Goal: Navigation & Orientation: Find specific page/section

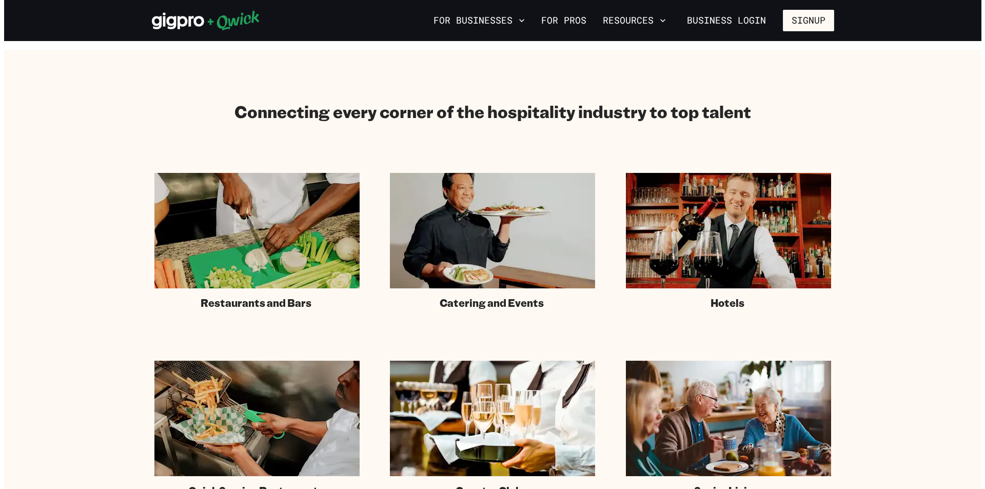
scroll to position [616, 0]
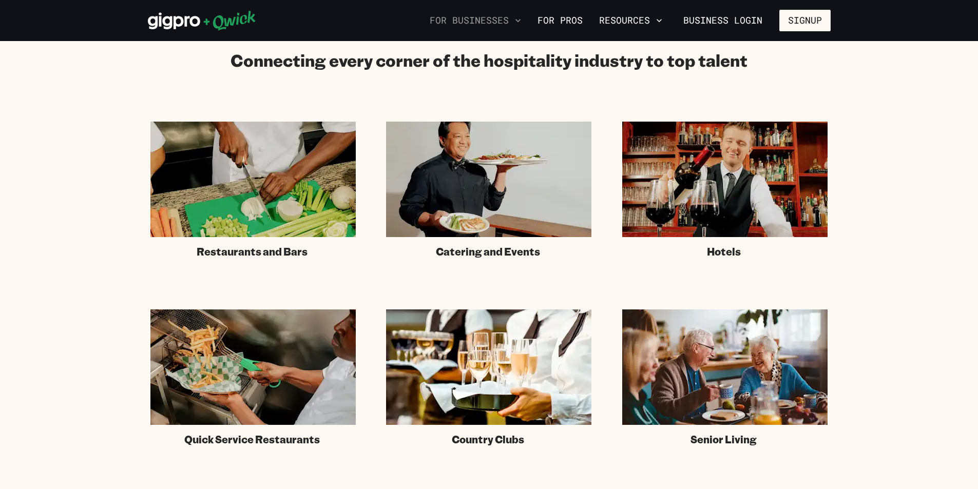
click at [521, 21] on icon "button" at bounding box center [518, 20] width 10 height 10
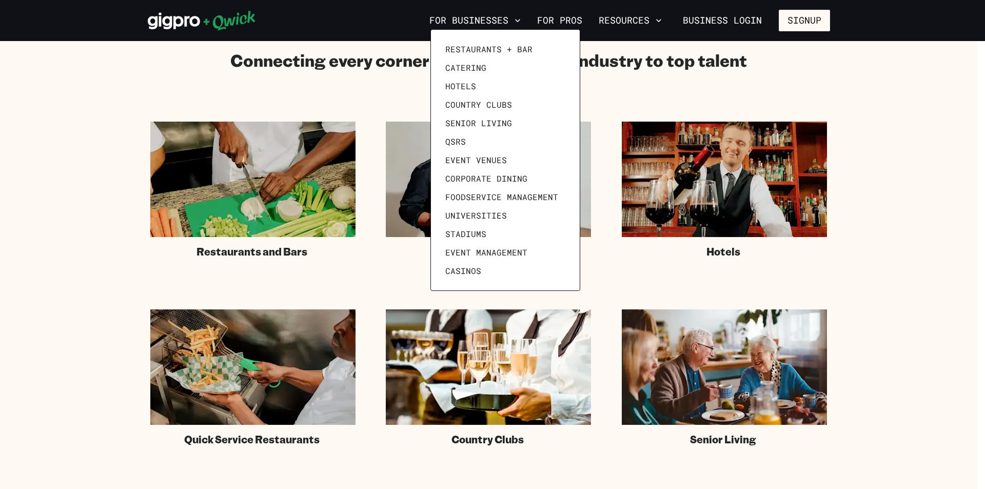
click at [636, 20] on div at bounding box center [492, 244] width 985 height 489
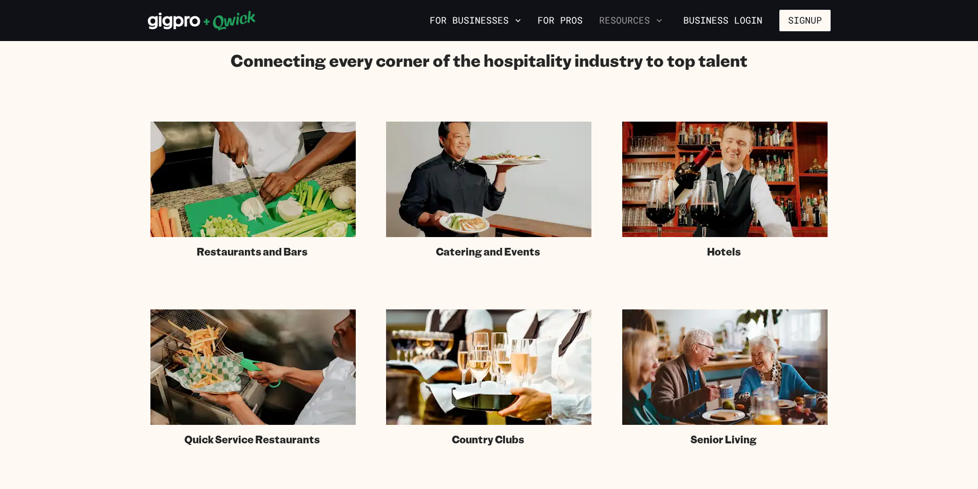
click at [660, 21] on icon "button" at bounding box center [658, 20] width 5 height 3
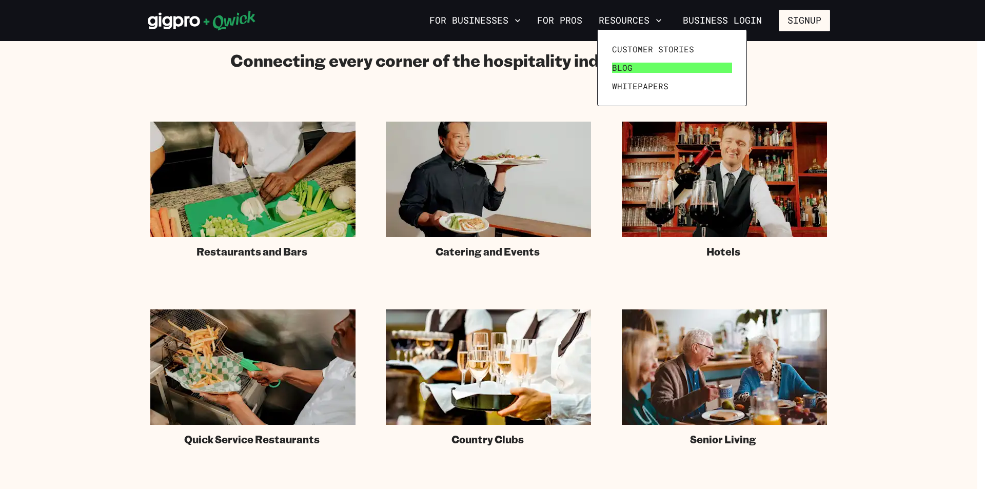
click at [620, 70] on span "Blog" at bounding box center [622, 68] width 21 height 10
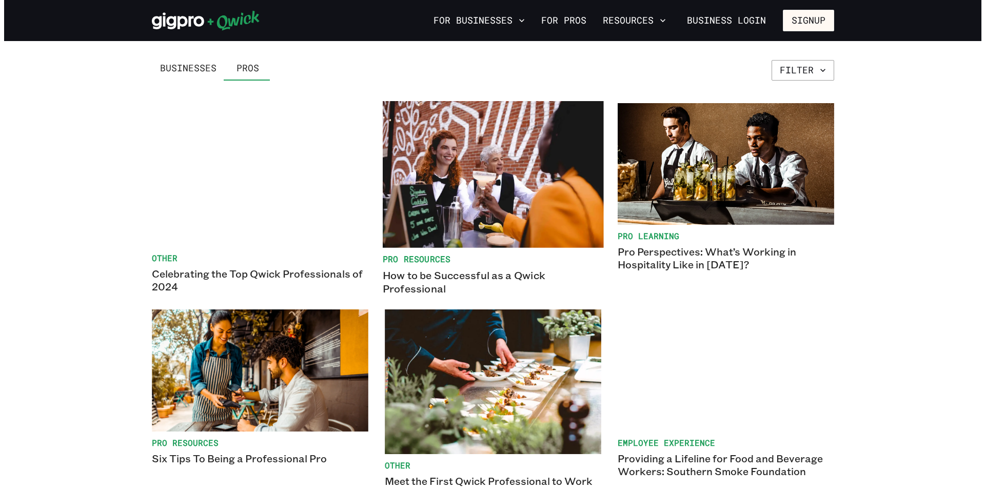
scroll to position [51, 0]
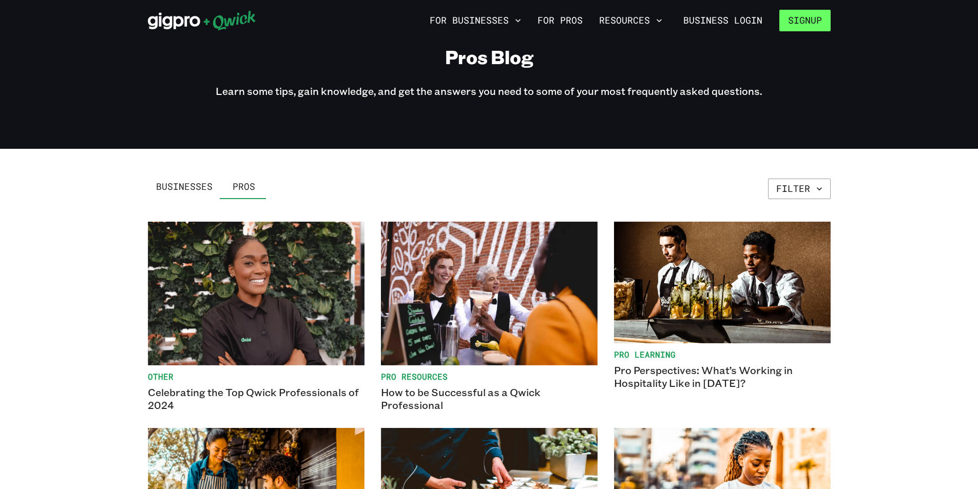
click at [801, 22] on button "Signup" at bounding box center [804, 21] width 51 height 22
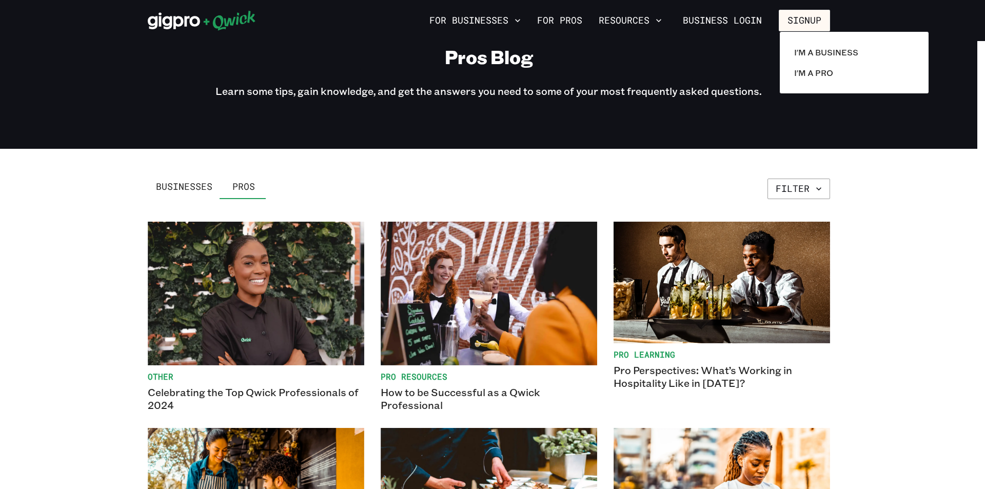
click at [494, 18] on div at bounding box center [492, 244] width 985 height 489
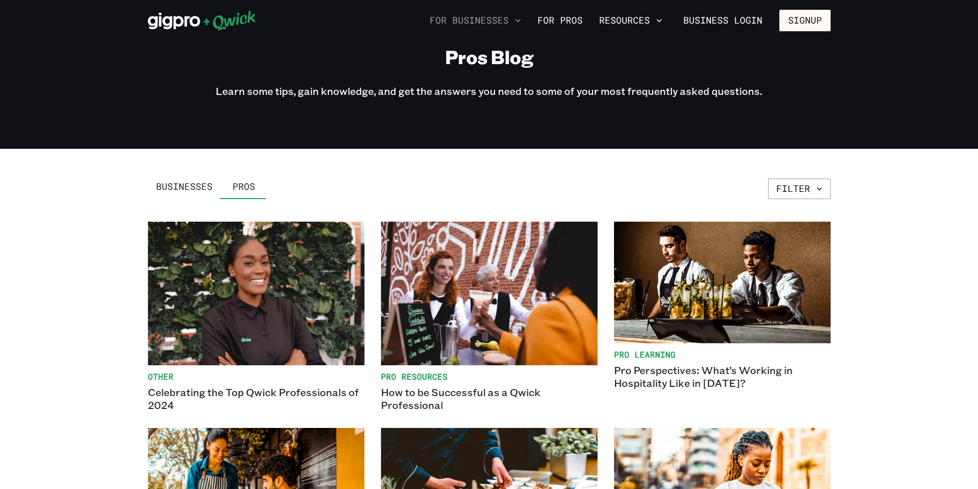
click at [522, 24] on icon "button" at bounding box center [518, 20] width 10 height 10
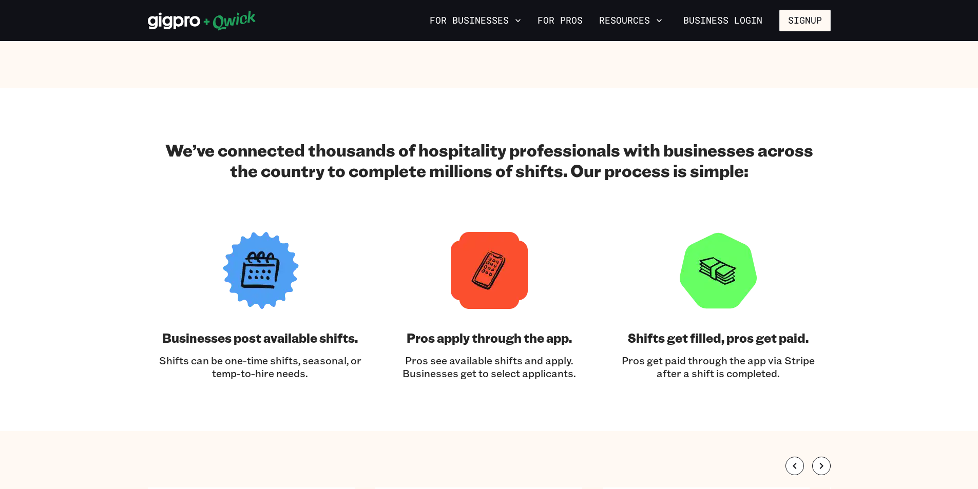
scroll to position [1026, 0]
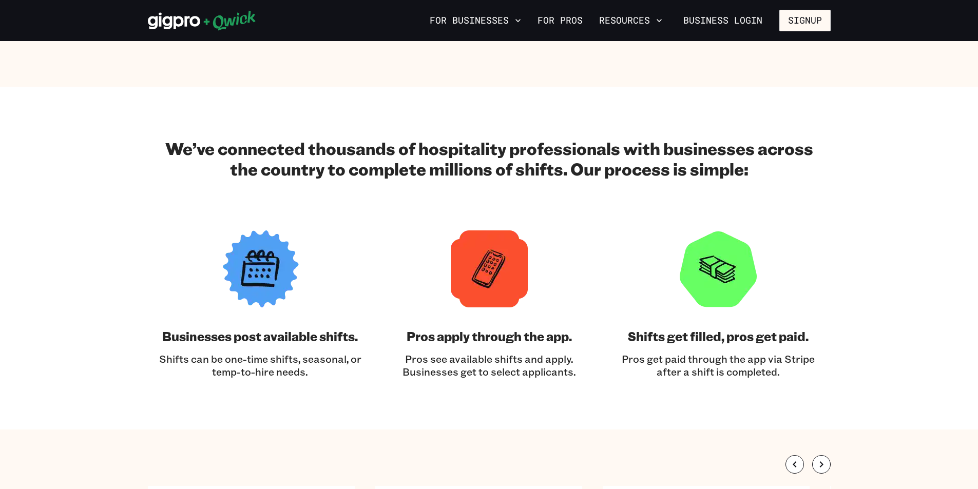
click at [490, 267] on img at bounding box center [489, 268] width 77 height 77
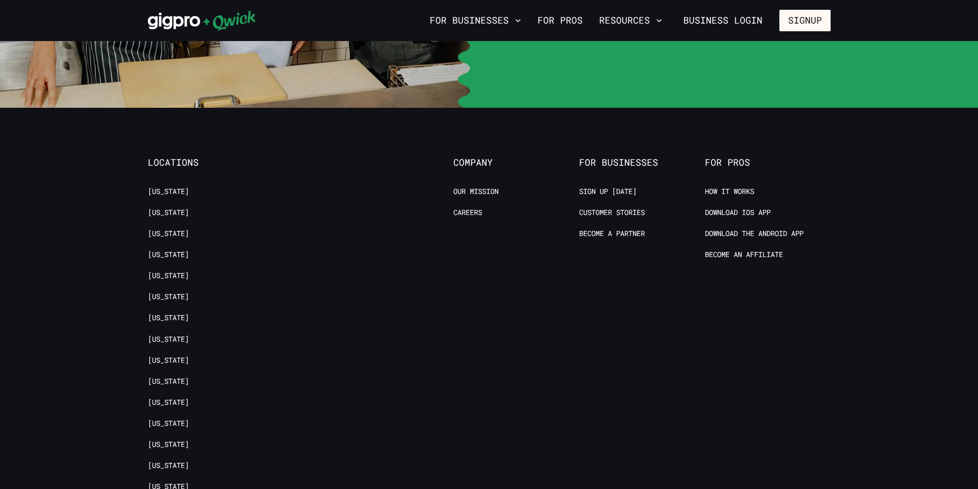
scroll to position [2463, 0]
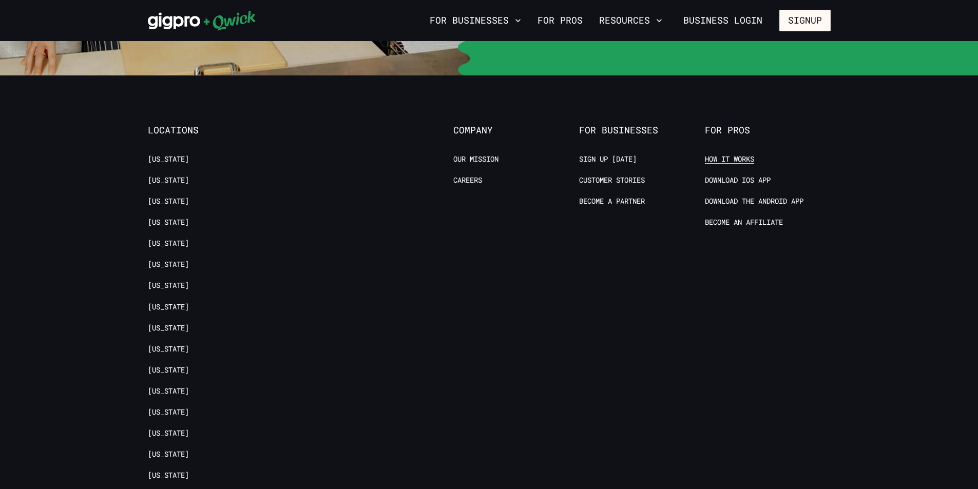
click at [717, 154] on link "How it Works" at bounding box center [729, 159] width 49 height 10
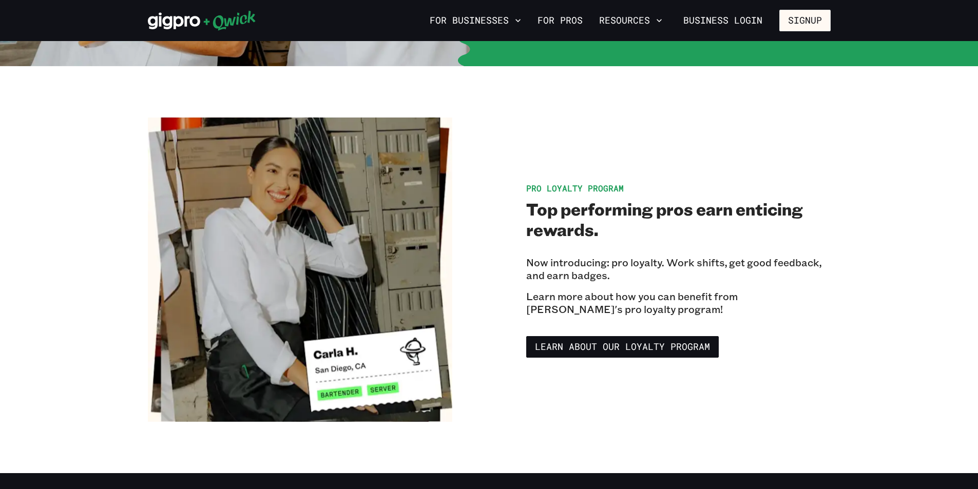
scroll to position [1668, 0]
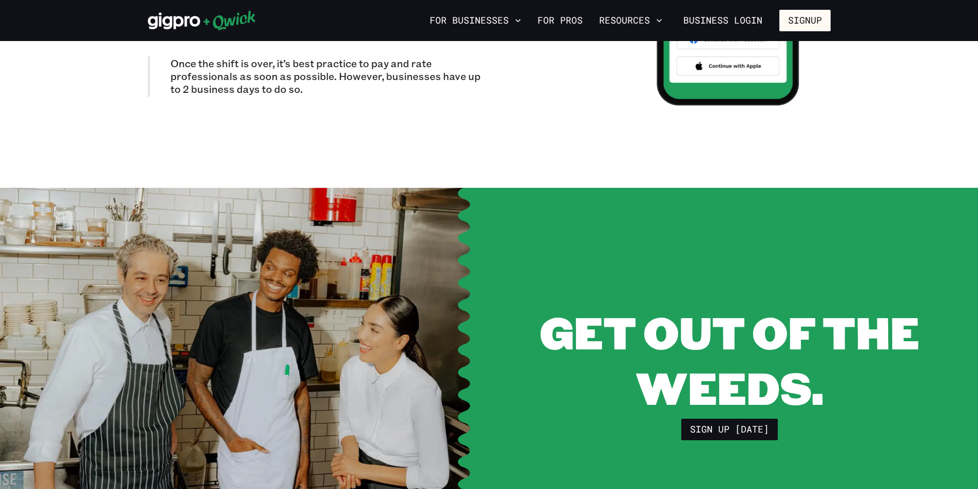
scroll to position [1942, 0]
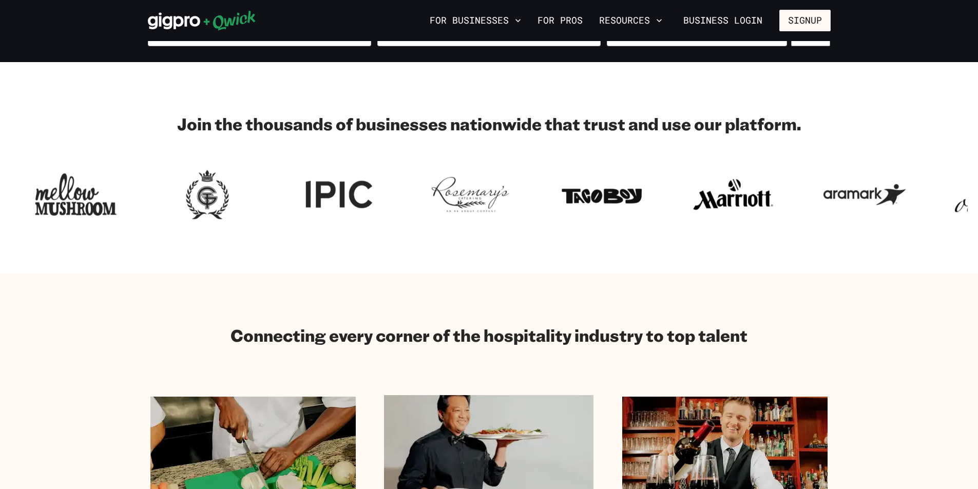
scroll to position [339, 0]
